Goal: Task Accomplishment & Management: Complete application form

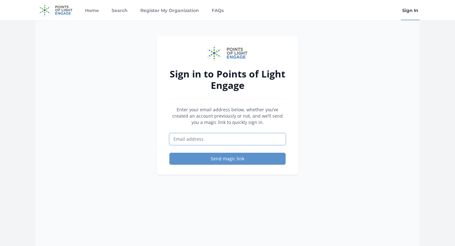
click at [197, 144] on input "Email address" at bounding box center [227, 139] width 116 height 12
type input "owlearning101@gmail.com"
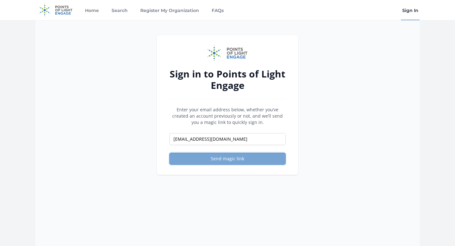
click at [197, 156] on button "Send magic link" at bounding box center [227, 159] width 116 height 12
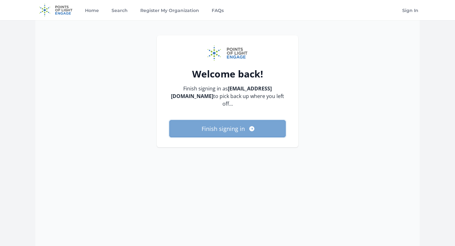
click at [227, 124] on button "Finish signing in" at bounding box center [227, 128] width 116 height 17
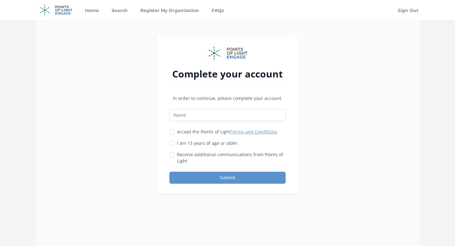
click at [221, 108] on div "In order to continue, please complete your account. Accept the Points of Light …" at bounding box center [227, 139] width 116 height 89
click at [218, 113] on input "Name" at bounding box center [227, 115] width 116 height 12
type input "Oshin Rex"
click at [174, 132] on input "Accept the Points of Light Terms and Conditions" at bounding box center [171, 131] width 5 height 5
checkbox input "true"
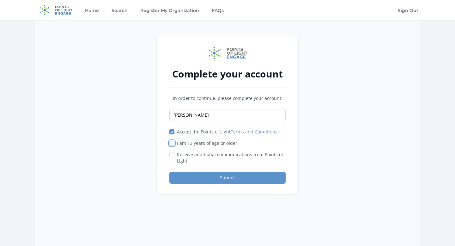
click at [174, 144] on input "I am 13 years of age or older." at bounding box center [171, 143] width 5 height 5
checkbox input "true"
click at [170, 154] on input "Receive additional communications from Points of Light" at bounding box center [171, 154] width 5 height 5
checkbox input "true"
click at [179, 175] on button "Submit" at bounding box center [227, 178] width 116 height 12
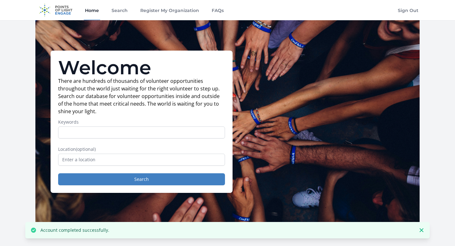
click at [155, 133] on input "Keywords" at bounding box center [141, 132] width 167 height 12
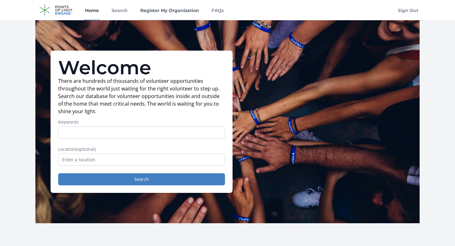
click at [168, 9] on link "Register My Organization" at bounding box center [169, 10] width 61 height 20
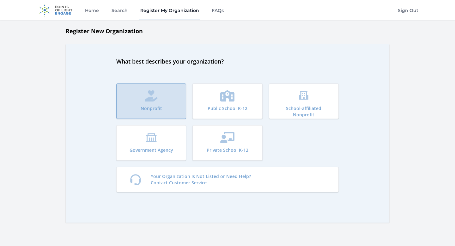
click at [163, 99] on button "Nonprofit" at bounding box center [151, 100] width 70 height 35
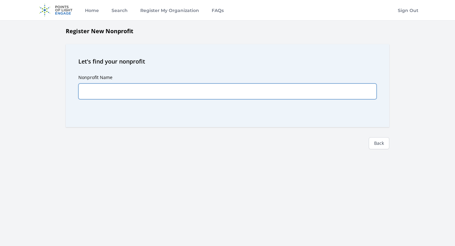
click at [164, 95] on input "Nonprofit Name" at bounding box center [227, 91] width 298 height 16
type input "Owl Learning"
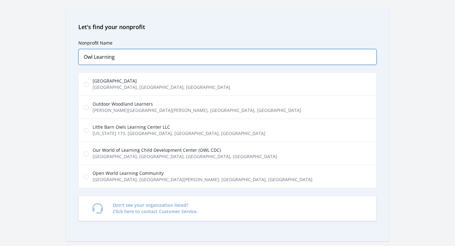
scroll to position [37, 0]
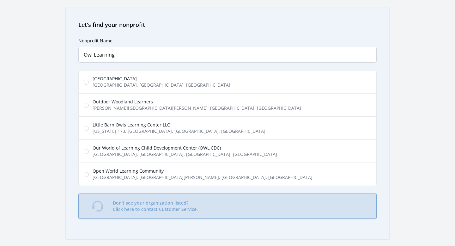
click at [167, 200] on p "Don't see your organization listed? Click here to contact Customer Service." at bounding box center [155, 206] width 85 height 13
